Goal: Information Seeking & Learning: Learn about a topic

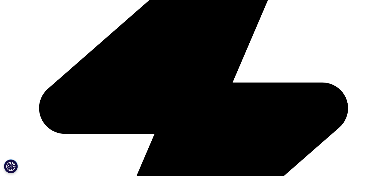
scroll to position [231, 0]
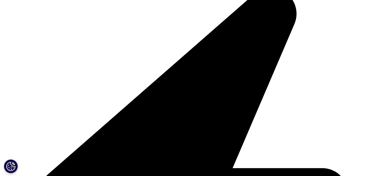
scroll to position [148, 0]
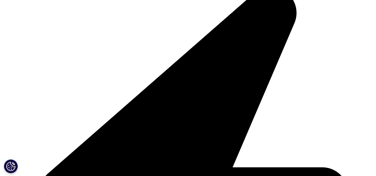
drag, startPoint x: 81, startPoint y: 77, endPoint x: 198, endPoint y: 72, distance: 117.0
copy h3 "Consumer HealthCare"
